Goal: Task Accomplishment & Management: Manage account settings

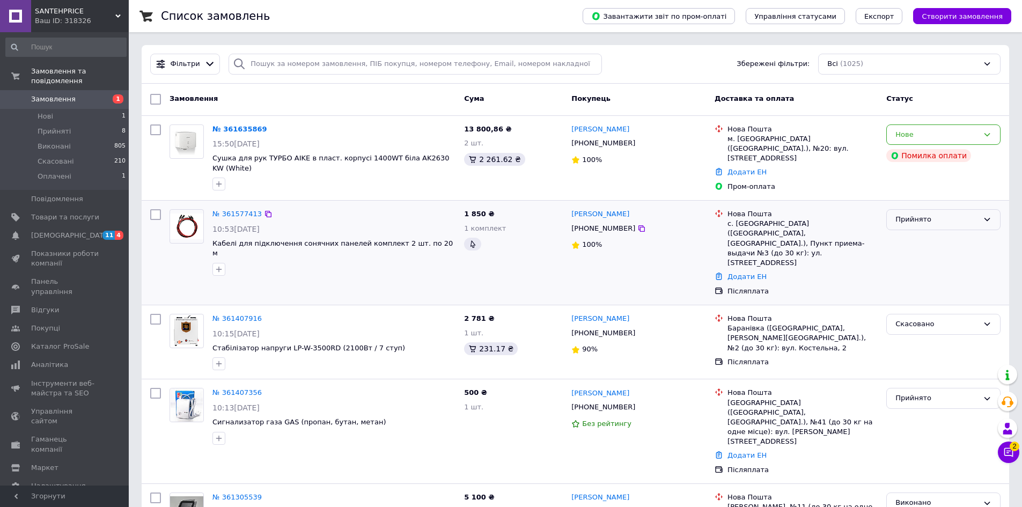
click at [939, 214] on div "Прийнято" at bounding box center [936, 219] width 83 height 11
click at [814, 270] on div "Додати ЕН" at bounding box center [802, 277] width 154 height 14
click at [235, 210] on link "№ 361577413" at bounding box center [236, 214] width 49 height 8
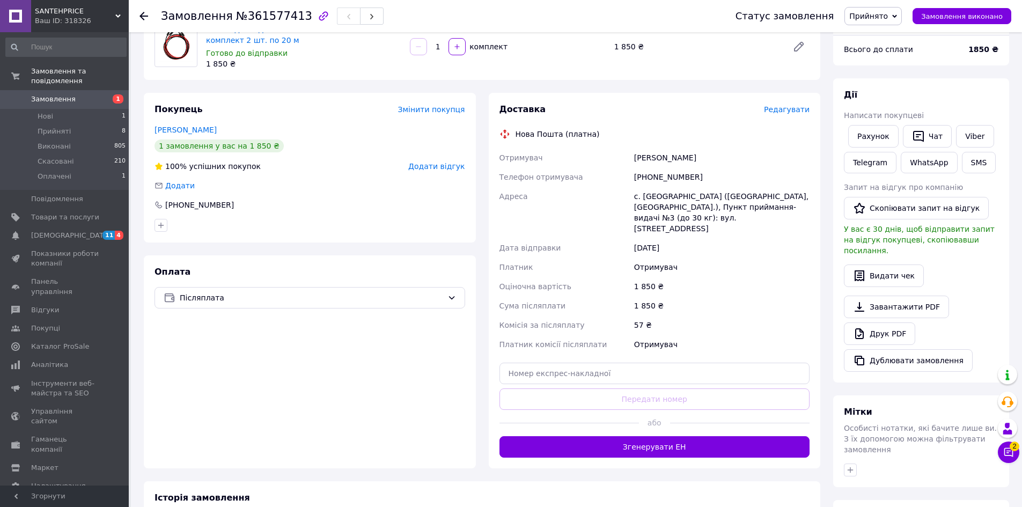
scroll to position [107, 0]
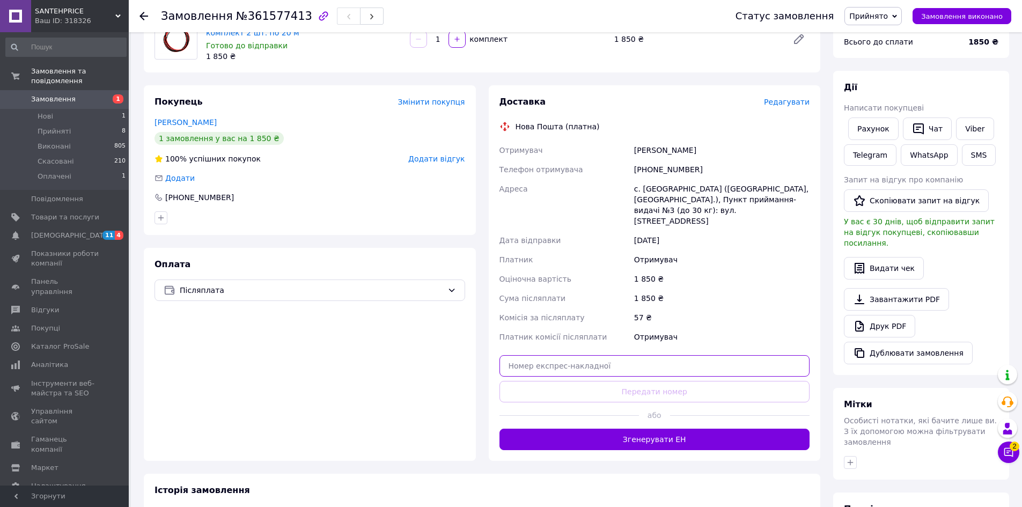
click at [646, 355] on input "text" at bounding box center [654, 365] width 311 height 21
paste input "20451247311847"
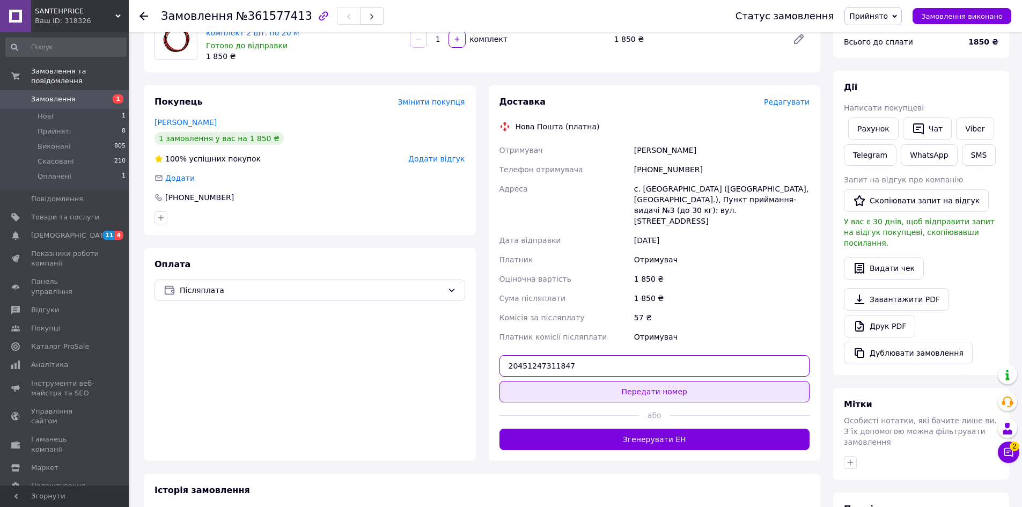
type input "20451247311847"
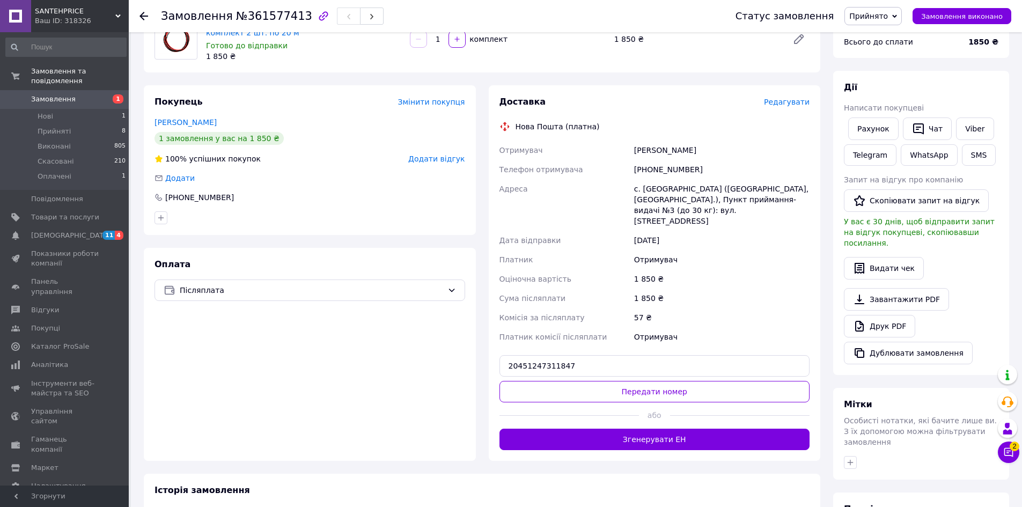
drag, startPoint x: 659, startPoint y: 381, endPoint x: 594, endPoint y: 371, distance: 65.6
click at [659, 382] on button "Передати номер" at bounding box center [654, 391] width 311 height 21
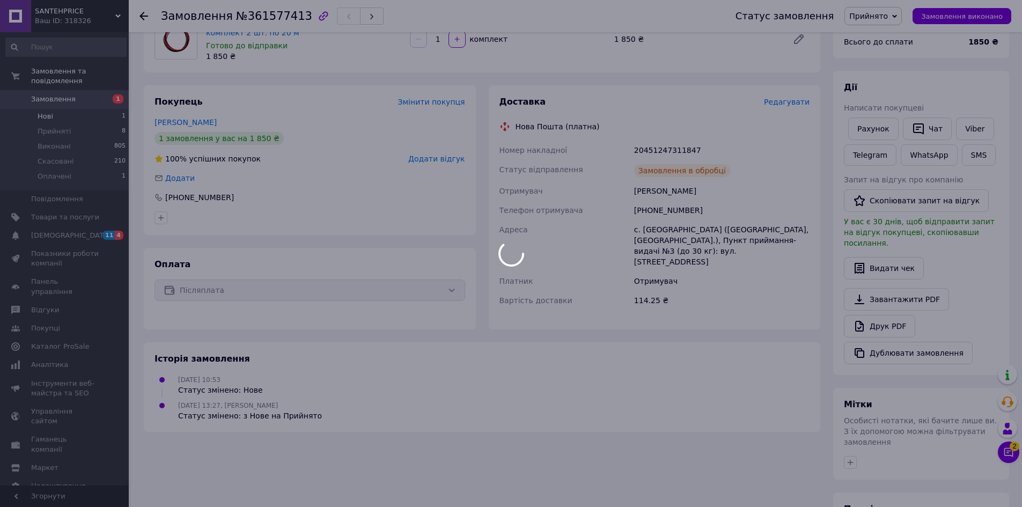
click at [83, 103] on body "SANTEHPRICE Ваш ID: 318326 Сайт SANTEHPRICE Кабінет покупця Перевірити стан сис…" at bounding box center [511, 270] width 1022 height 755
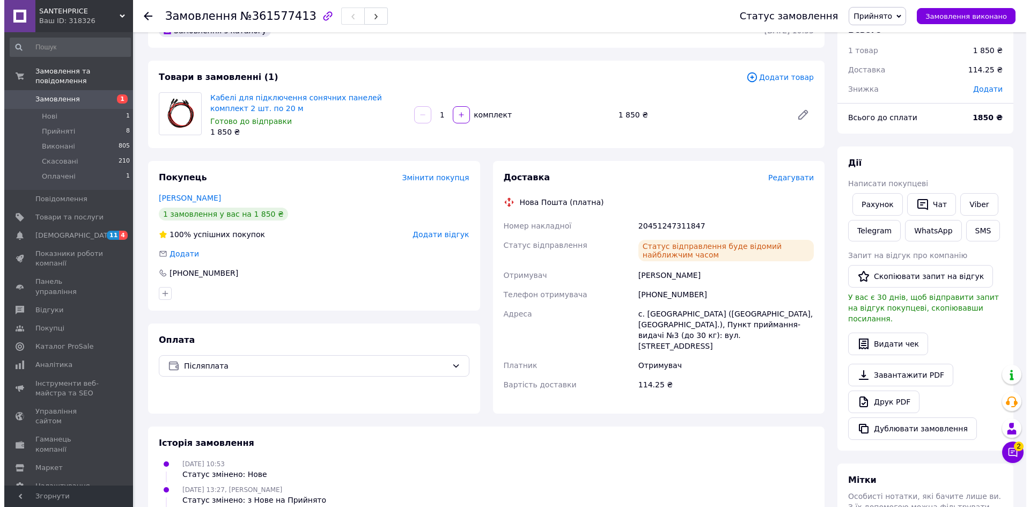
scroll to position [0, 0]
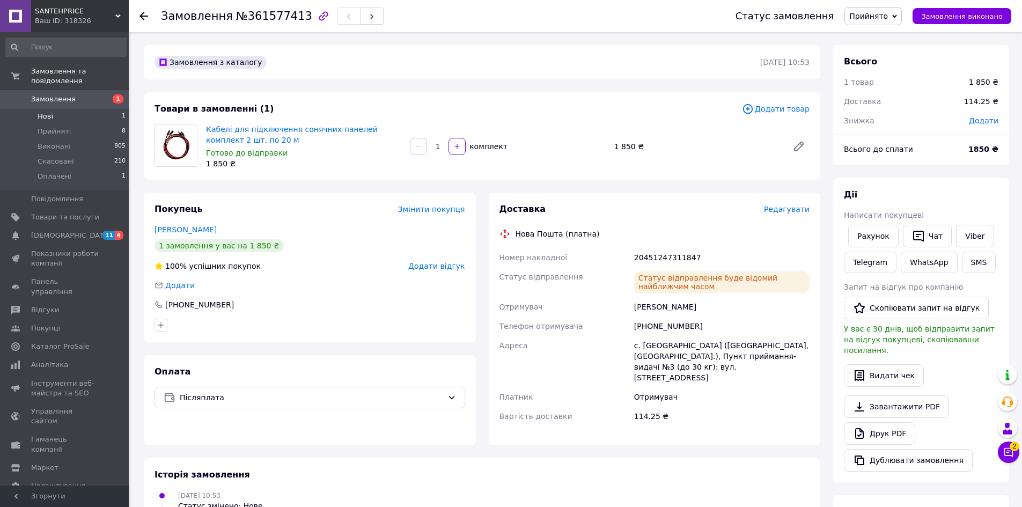
click at [50, 109] on li "Нові 1" at bounding box center [66, 116] width 132 height 15
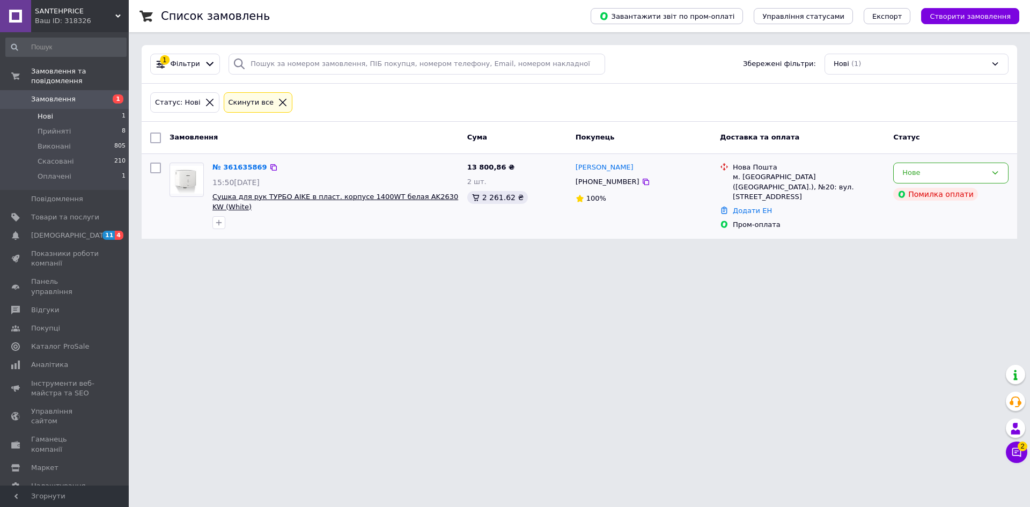
click at [312, 197] on span "Сушка для рук ТУРБО AIKE в пласт. корпусе 1400WT белая AK2630 KW (White)" at bounding box center [335, 202] width 246 height 18
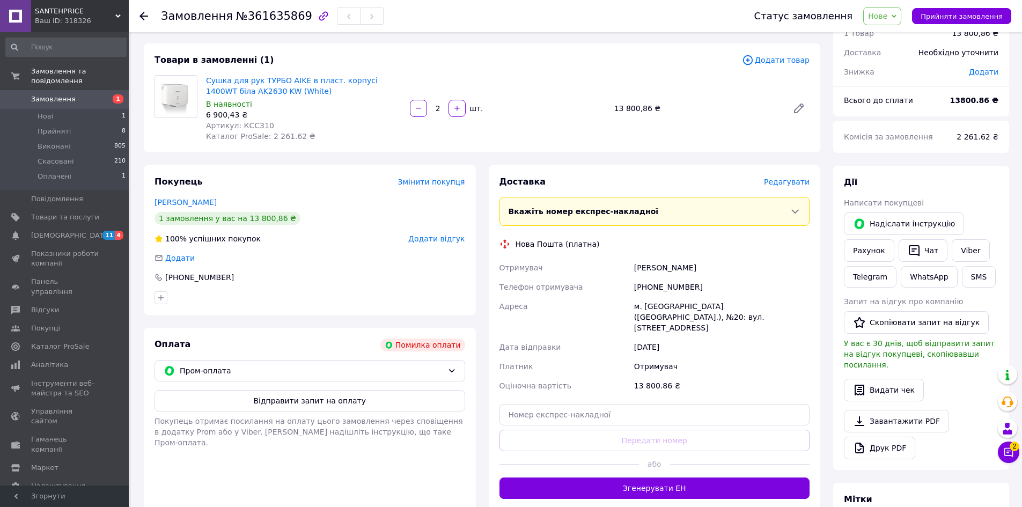
scroll to position [48, 0]
